Goal: Task Accomplishment & Management: Use online tool/utility

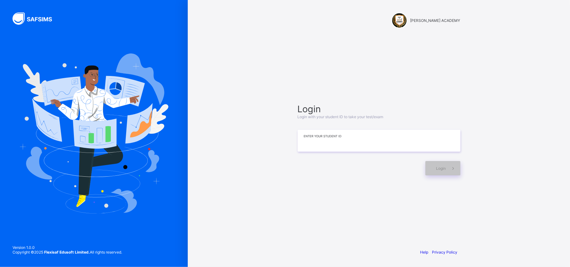
click at [307, 142] on input at bounding box center [379, 141] width 163 height 22
type input "*"
type input "**********"
click at [425, 170] on div "Login" at bounding box center [442, 168] width 35 height 14
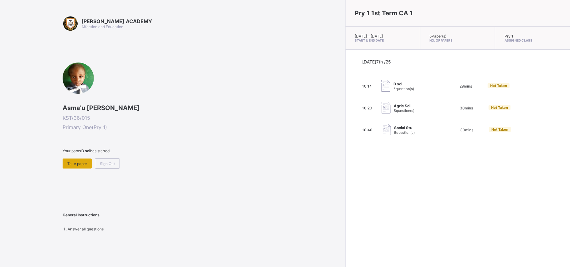
click at [82, 166] on div "Take paper" at bounding box center [77, 164] width 29 height 10
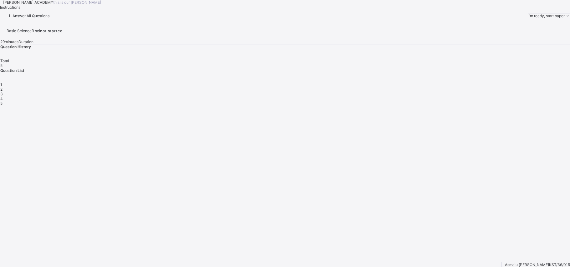
click at [528, 18] on span "I’m ready, start paper" at bounding box center [546, 15] width 36 height 5
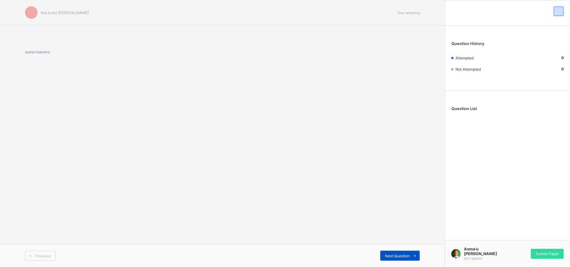
click at [386, 259] on div "Next Question" at bounding box center [399, 256] width 39 height 10
click at [386, 257] on span "Next Question" at bounding box center [397, 256] width 25 height 5
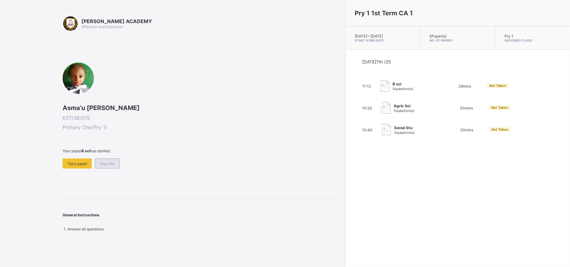
click at [114, 165] on span "Sign Out" at bounding box center [107, 163] width 15 height 5
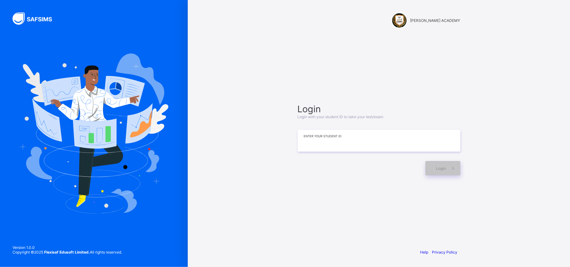
click at [307, 148] on input at bounding box center [379, 141] width 163 height 22
click at [307, 148] on input "******" at bounding box center [379, 141] width 163 height 22
click at [318, 140] on input "*********" at bounding box center [379, 141] width 163 height 22
type input "**********"
click at [434, 163] on div "Login" at bounding box center [442, 168] width 35 height 14
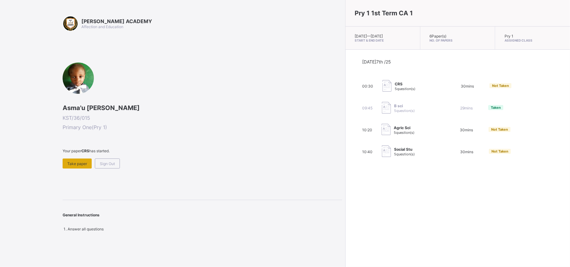
click at [78, 163] on span "Take paper" at bounding box center [77, 163] width 20 height 5
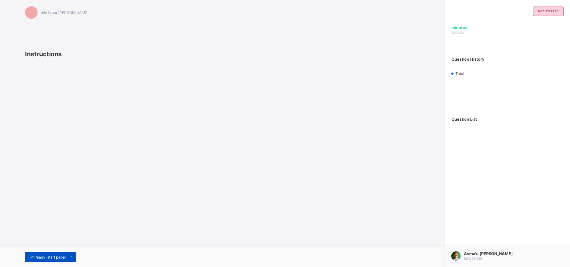
click at [73, 257] on icon at bounding box center [71, 257] width 5 height 4
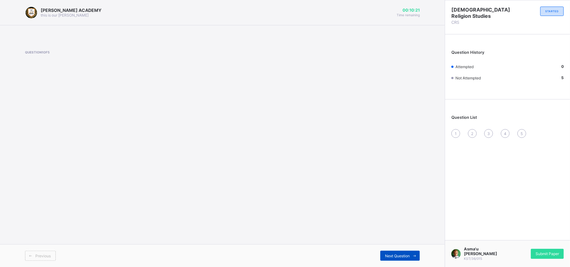
click at [386, 254] on span "Next Question" at bounding box center [397, 256] width 25 height 5
click at [43, 109] on label "TRUE" at bounding box center [96, 110] width 138 height 18
click at [554, 254] on span "Submit Paper" at bounding box center [546, 254] width 23 height 5
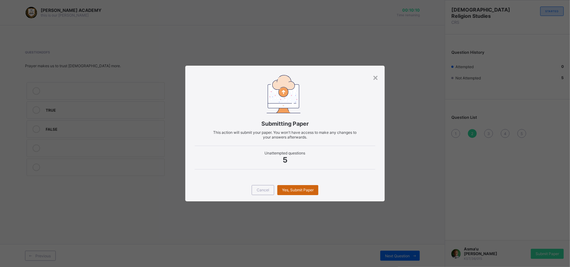
click at [312, 189] on span "Yes, Submit Paper" at bounding box center [298, 190] width 32 height 5
click at [312, 188] on span "Yes, Submit Paper" at bounding box center [298, 190] width 32 height 5
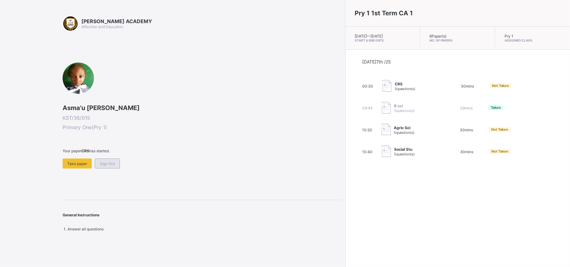
click at [101, 160] on div "Sign Out" at bounding box center [107, 164] width 25 height 10
